Goal: Task Accomplishment & Management: Complete application form

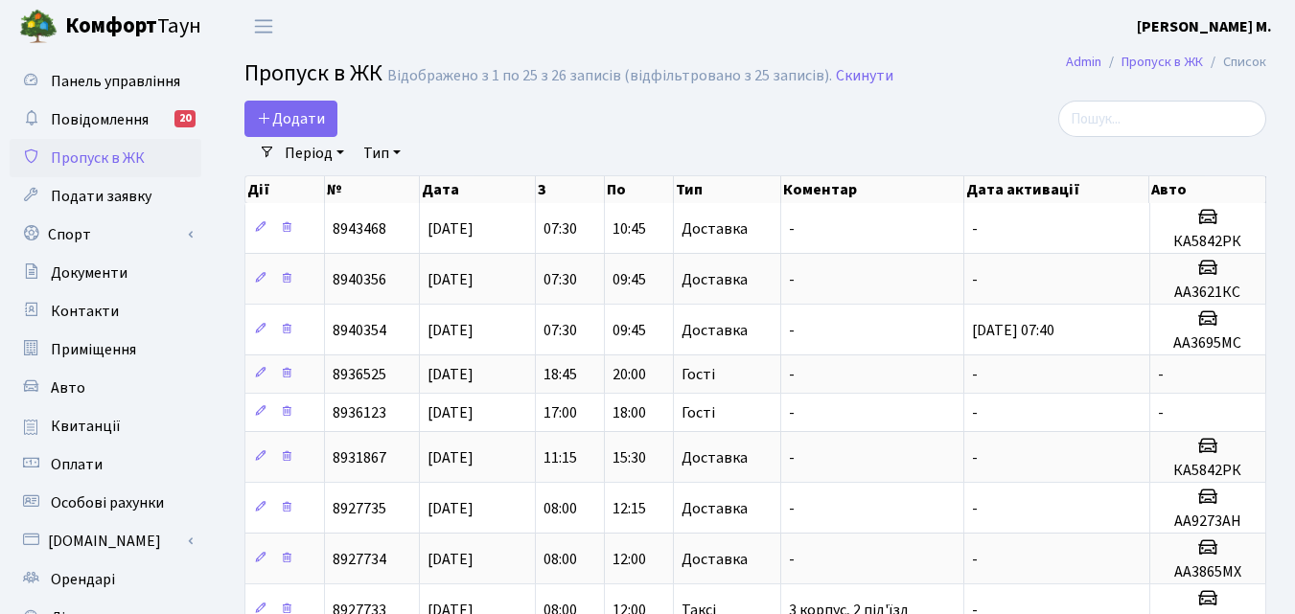
select select "25"
click at [292, 117] on span "Додати" at bounding box center [291, 118] width 68 height 21
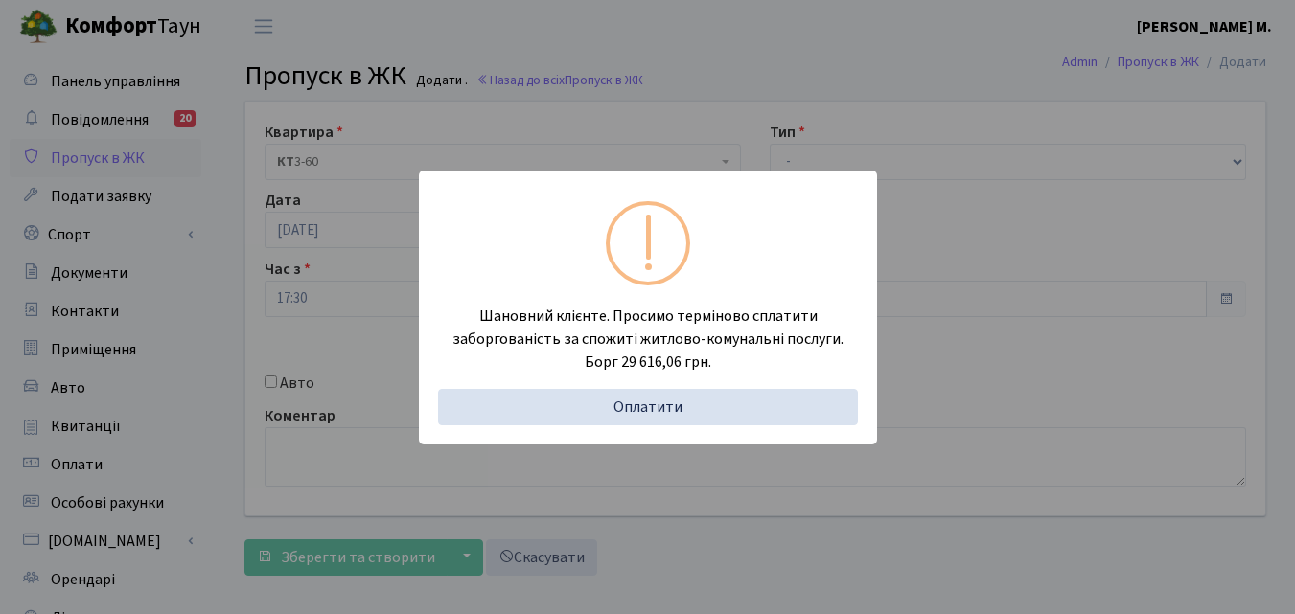
click at [229, 387] on div "Шановний клієнте. Просимо терміново сплатити заборгованість за спожиті житлово-…" at bounding box center [647, 307] width 1295 height 614
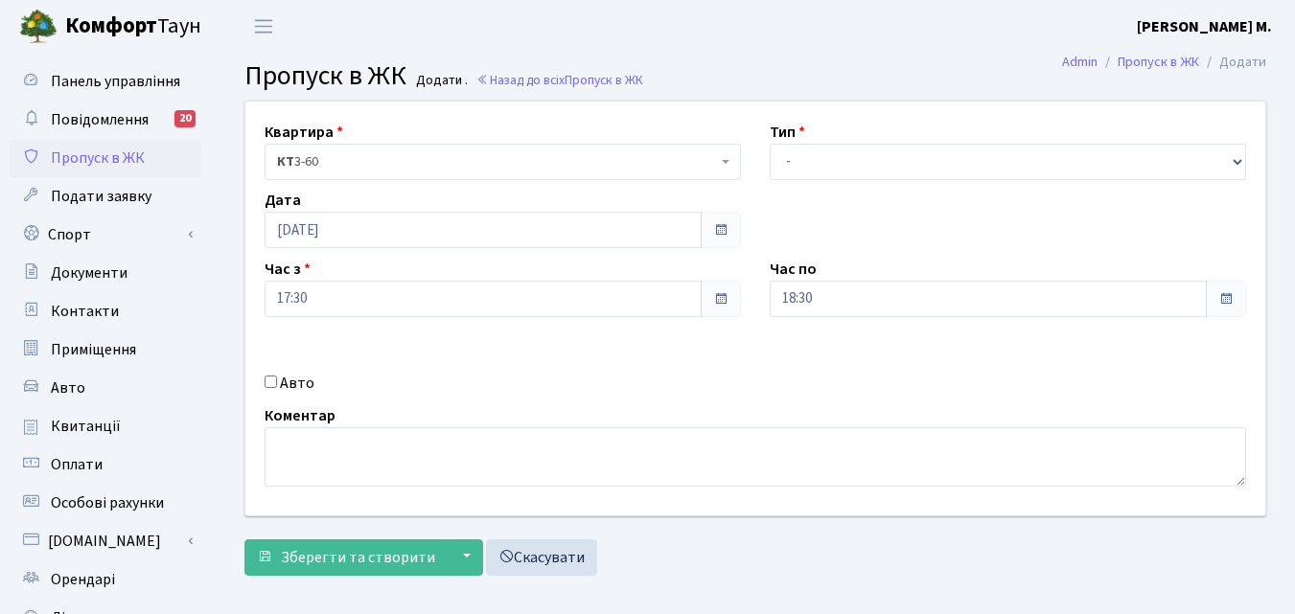
click at [268, 380] on input "Авто" at bounding box center [271, 382] width 12 height 12
checkbox input "true"
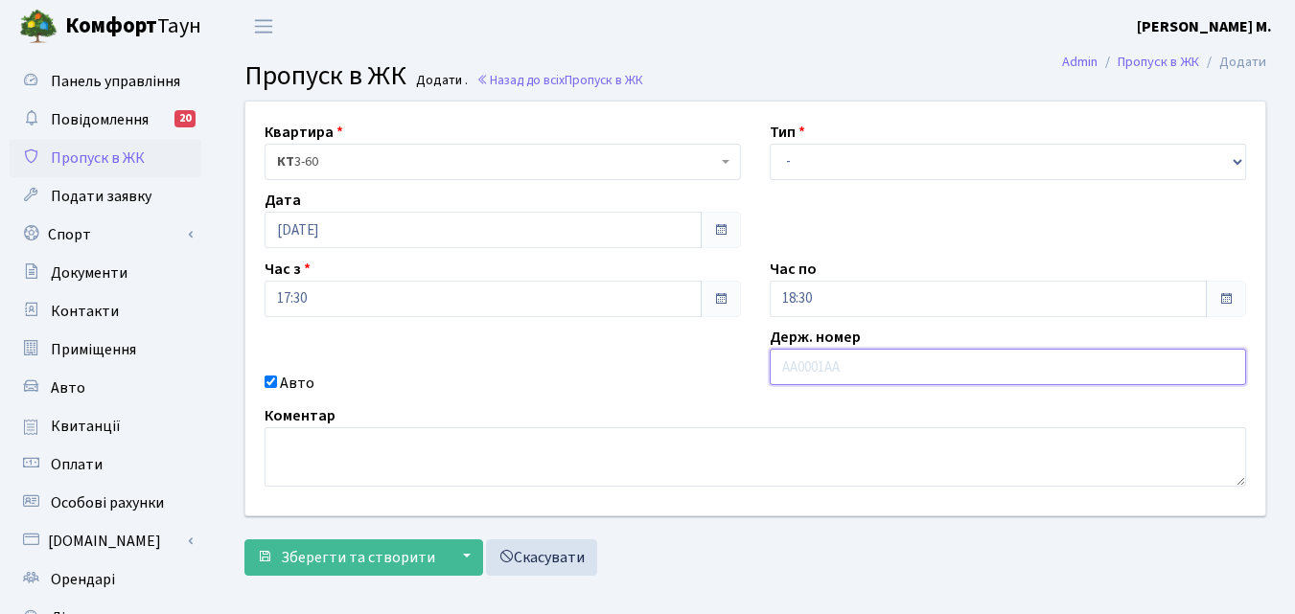
paste input "Ка1008ас"
type input "Ка1008ас"
click at [793, 162] on select "- Доставка Таксі Гості Сервіс" at bounding box center [1008, 162] width 476 height 36
select select "1"
click at [770, 144] on select "- Доставка Таксі Гості Сервіс" at bounding box center [1008, 162] width 476 height 36
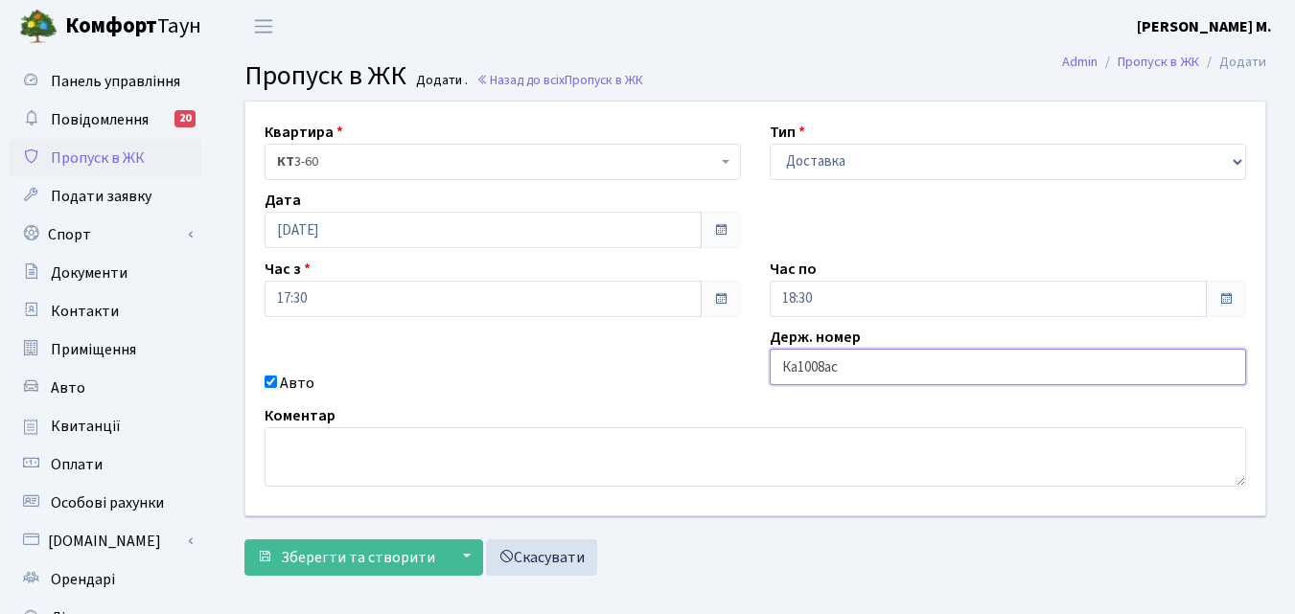
drag, startPoint x: 797, startPoint y: 369, endPoint x: 854, endPoint y: 401, distance: 64.8
click at [797, 369] on input "Ка1008ас" at bounding box center [1008, 367] width 476 height 36
click at [793, 413] on div "Коментар" at bounding box center [755, 445] width 1010 height 82
click at [883, 368] on input "Ка1008ас" at bounding box center [1008, 367] width 476 height 36
type input "КА1008АС"
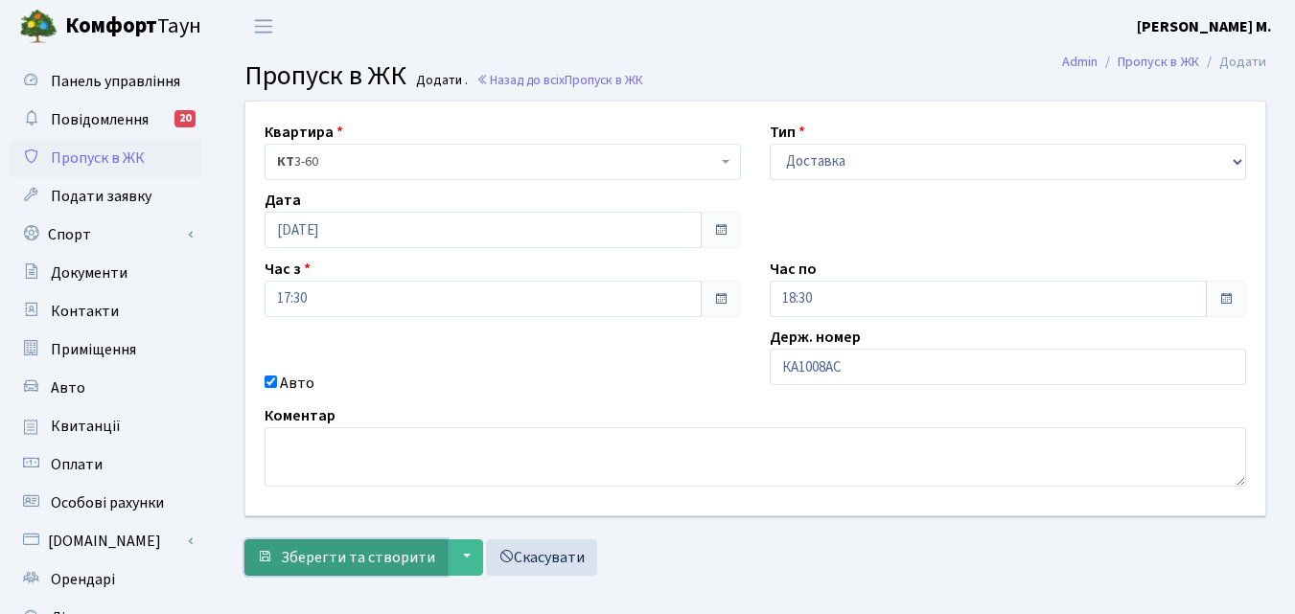
click at [347, 556] on span "Зберегти та створити" at bounding box center [358, 557] width 154 height 21
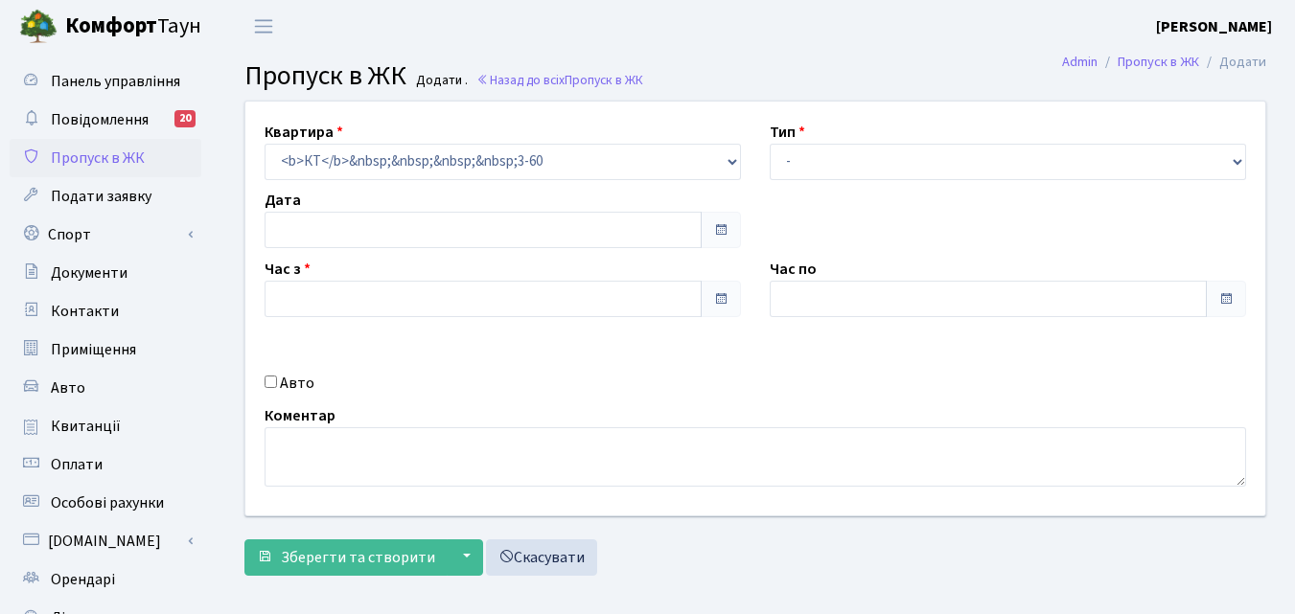
type input "[DATE]"
type input "17:30"
type input "18:30"
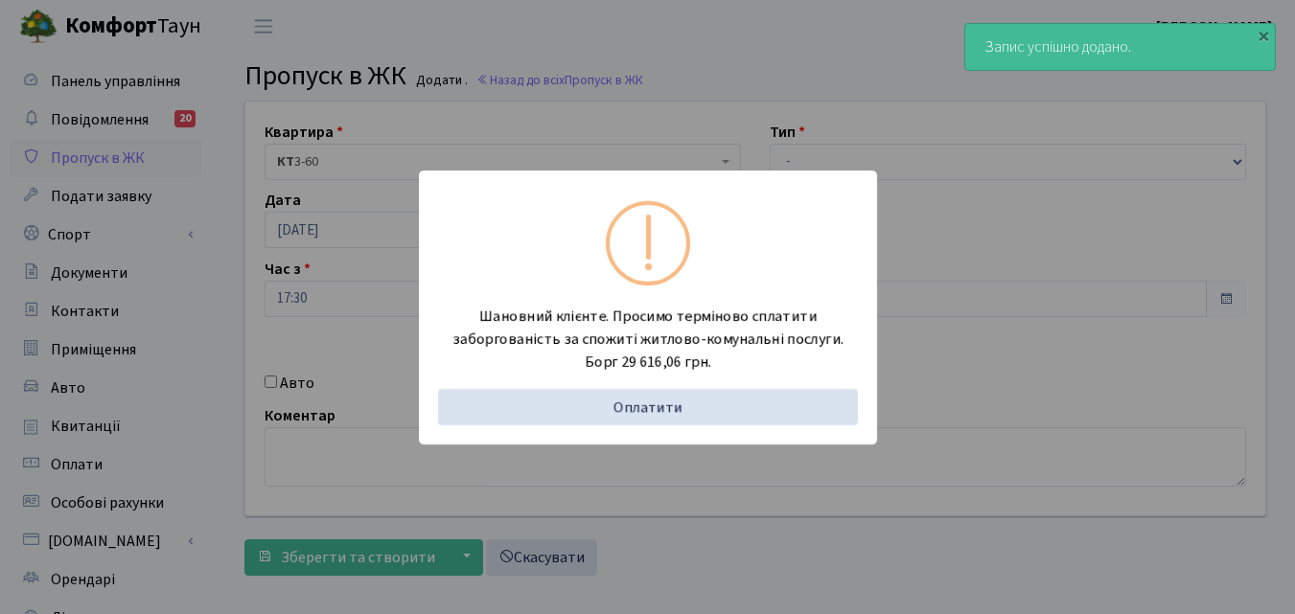
click at [186, 385] on div "Шановний клієнте. Просимо терміново сплатити заборгованість за спожиті житлово-…" at bounding box center [647, 307] width 1295 height 614
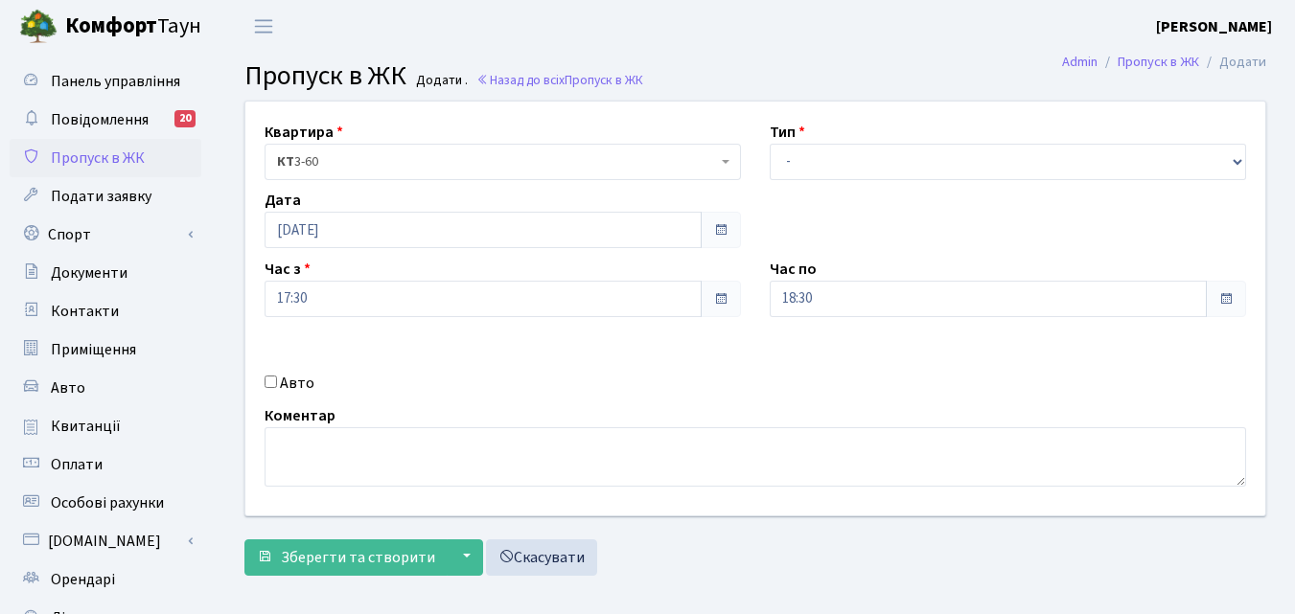
click at [109, 157] on span "Пропуск в ЖК" at bounding box center [98, 158] width 94 height 21
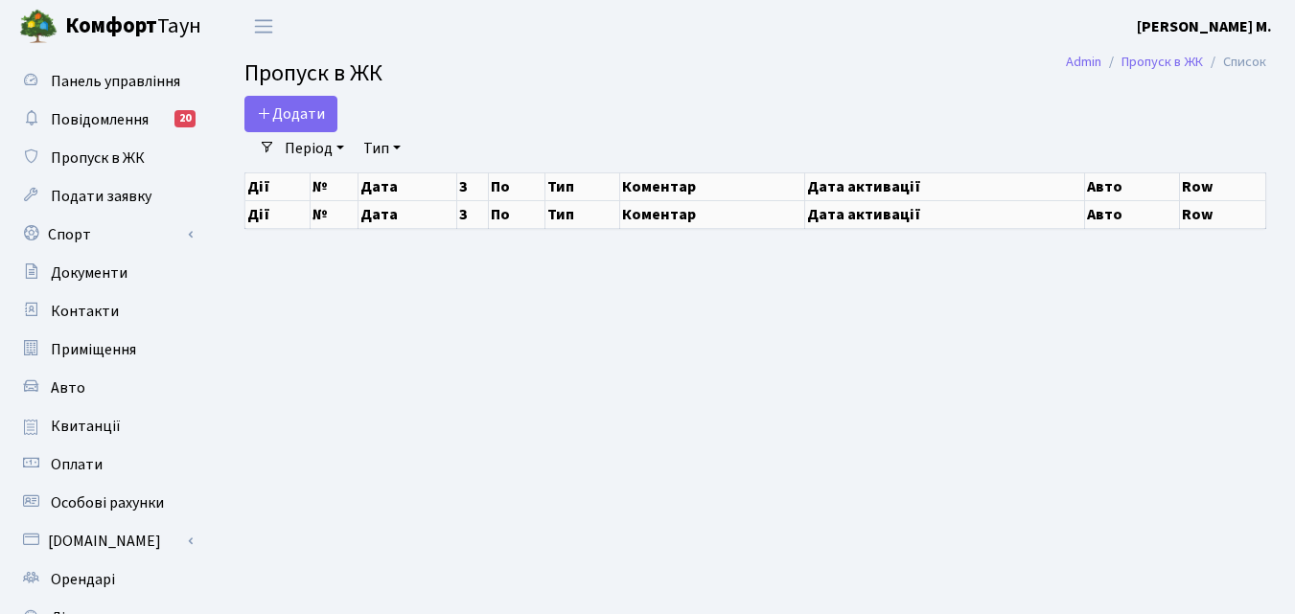
select select "25"
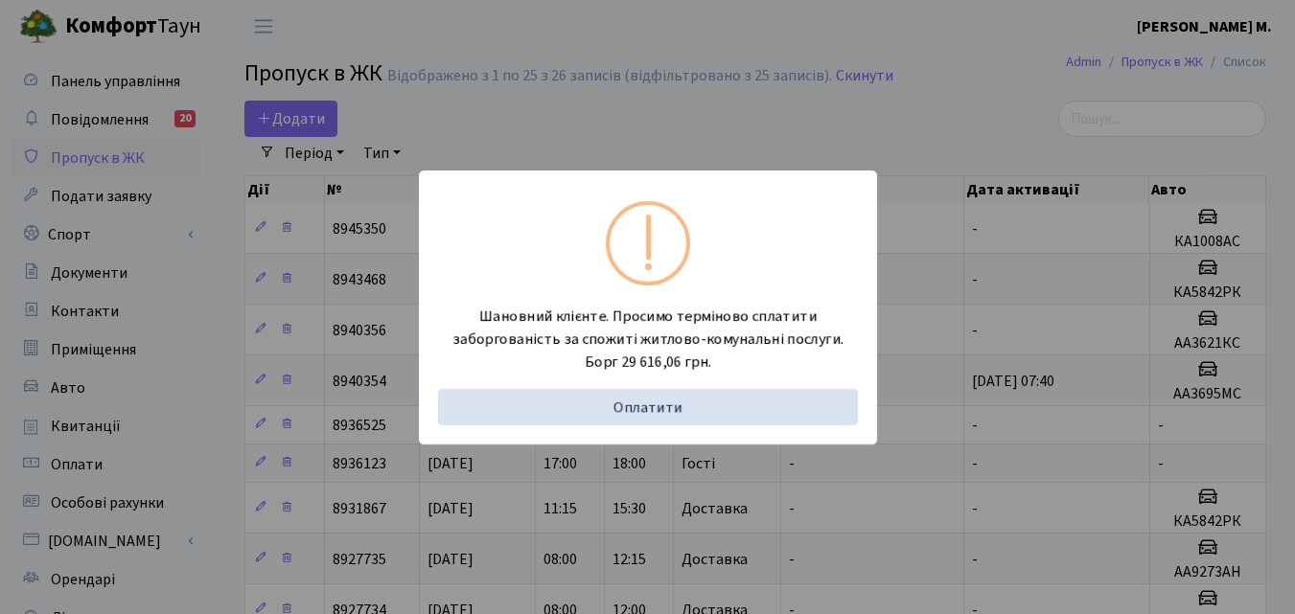
click at [215, 328] on div "Шановний клієнте. Просимо терміново сплатити заборгованість за спожиті житлово-…" at bounding box center [647, 307] width 1295 height 614
